Goal: Navigation & Orientation: Find specific page/section

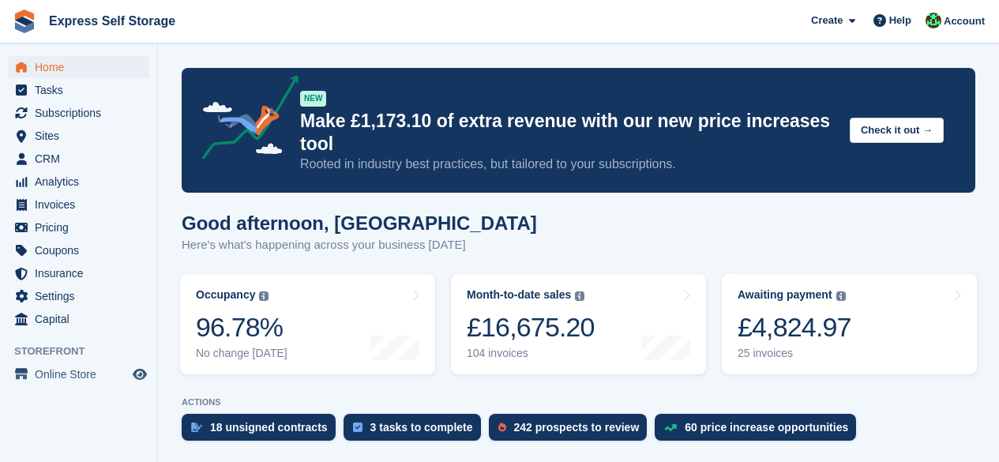
scroll to position [474, 0]
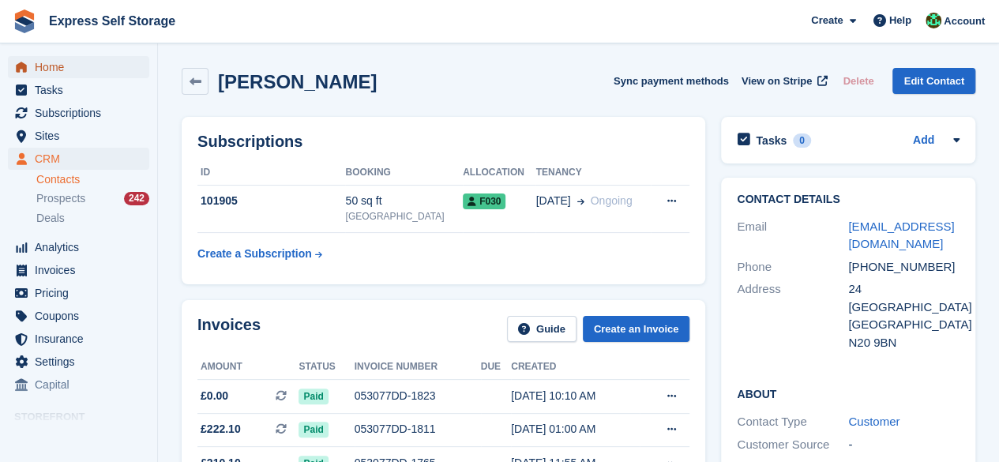
click at [51, 72] on span "Home" at bounding box center [82, 67] width 95 height 22
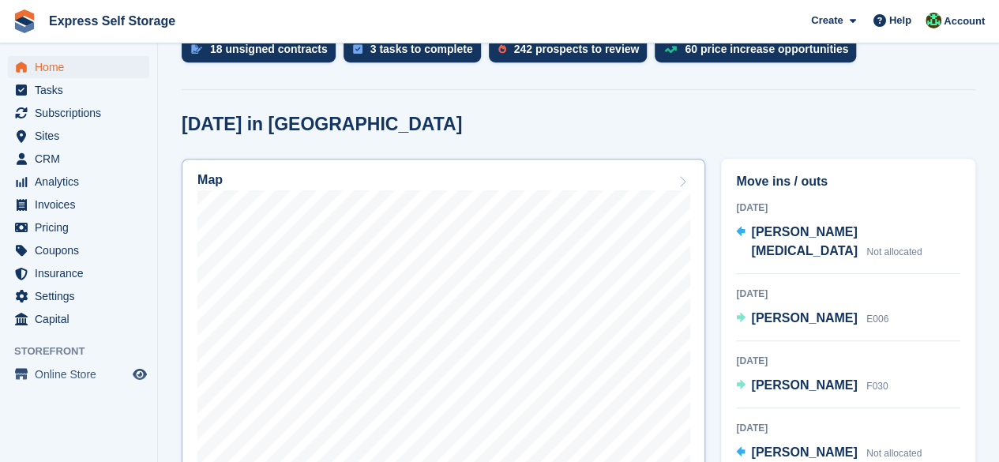
scroll to position [474, 0]
